Goal: Complete application form

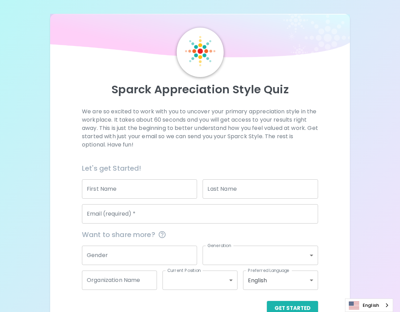
click at [129, 189] on input "First Name" at bounding box center [139, 188] width 115 height 19
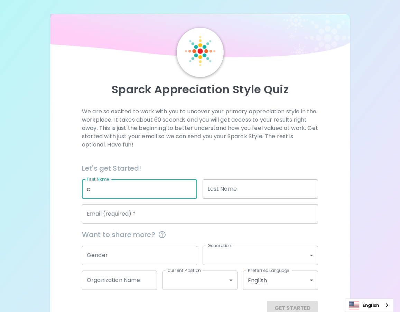
type input "c"
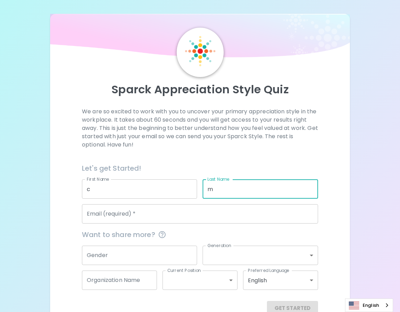
type input "m"
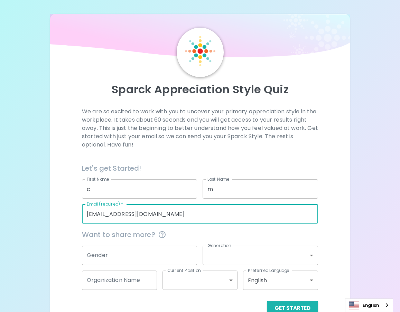
scroll to position [17, 0]
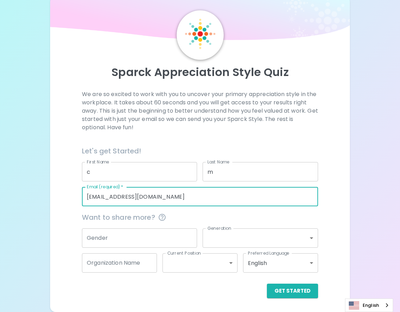
type input "[EMAIL_ADDRESS][DOMAIN_NAME]"
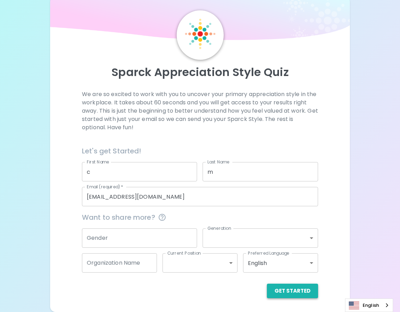
click at [288, 293] on button "Get Started" at bounding box center [292, 291] width 51 height 15
